Goal: Task Accomplishment & Management: Use online tool/utility

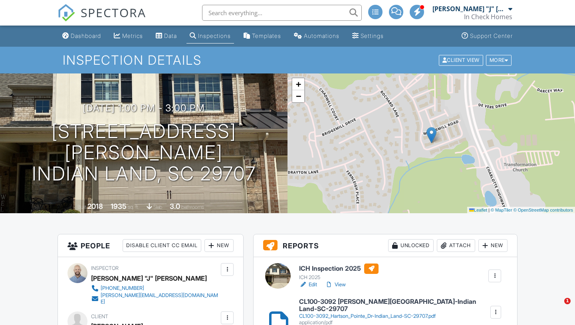
click at [114, 16] on span "SPECTORA" at bounding box center [113, 12] width 65 height 17
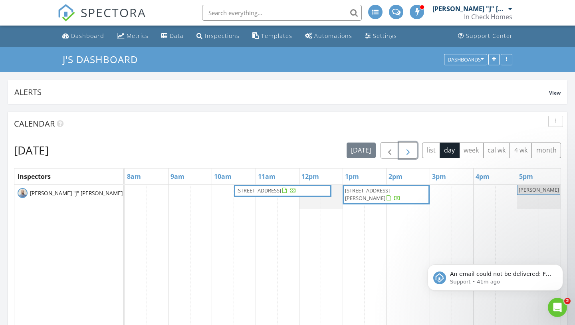
click at [405, 153] on span "button" at bounding box center [408, 151] width 10 height 10
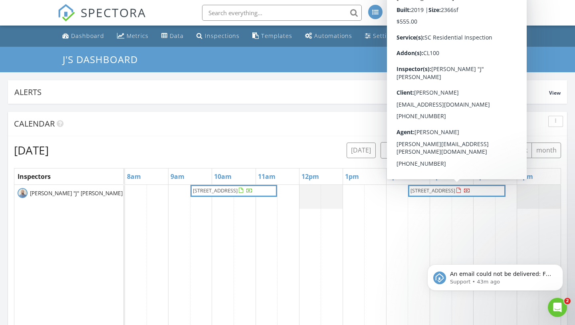
click at [455, 190] on span "1619 Tranquility Blvd, Lancaster 29720" at bounding box center [432, 190] width 45 height 7
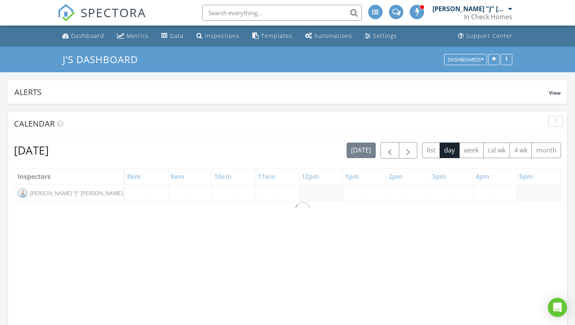
scroll to position [1265, 575]
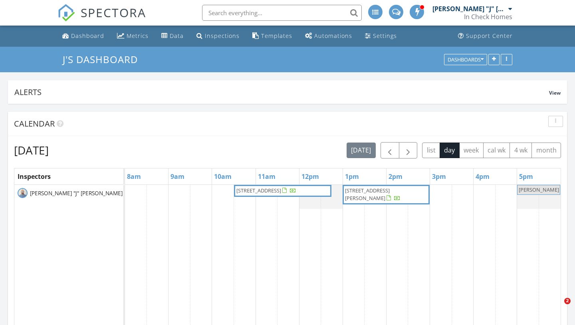
click at [287, 195] on span "[STREET_ADDRESS]" at bounding box center [265, 191] width 61 height 8
click at [409, 150] on span "button" at bounding box center [408, 151] width 10 height 10
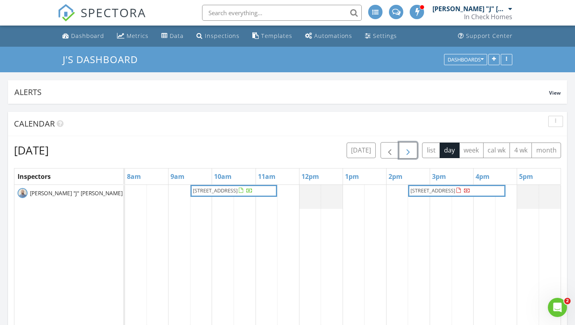
click at [236, 195] on span "451 W Worthington Ave, Charlotte 28203" at bounding box center [222, 191] width 61 height 8
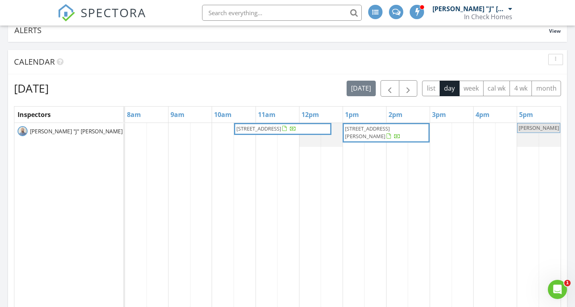
scroll to position [65, 0]
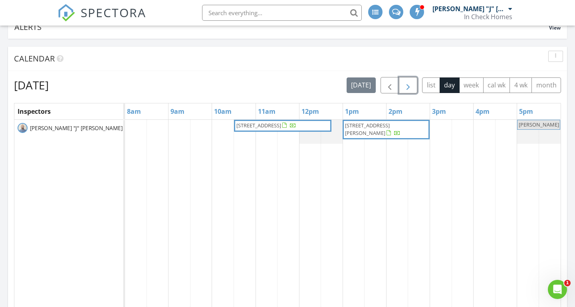
click at [411, 90] on span "button" at bounding box center [408, 86] width 10 height 10
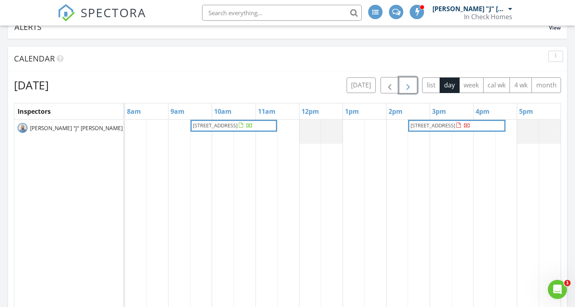
click at [235, 125] on span "[STREET_ADDRESS]" at bounding box center [215, 125] width 45 height 7
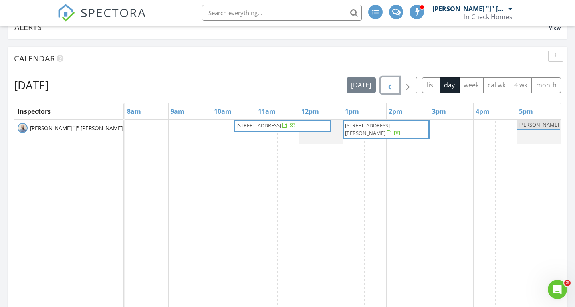
click at [392, 81] on span "button" at bounding box center [390, 86] width 10 height 10
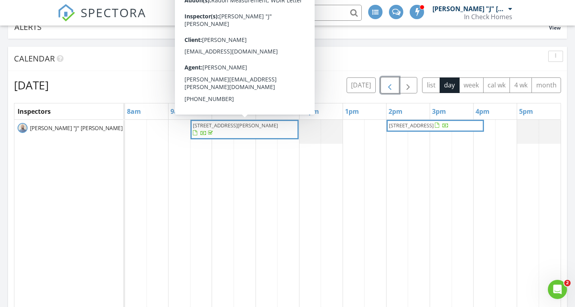
click at [245, 124] on span "1009 Hampton Grove Rd, Waxhaw 28173" at bounding box center [235, 125] width 85 height 7
